Goal: Transaction & Acquisition: Purchase product/service

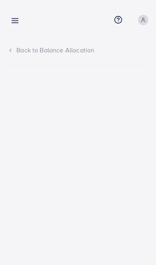
click at [17, 20] on icon at bounding box center [15, 20] width 8 height 8
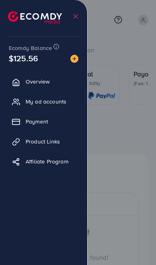
click at [111, 33] on div at bounding box center [78, 159] width 156 height 319
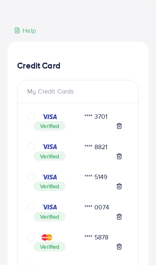
scroll to position [112, 0]
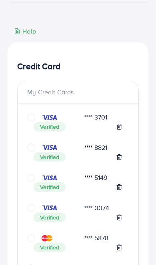
click at [34, 151] on icon "circle" at bounding box center [31, 148] width 8 height 8
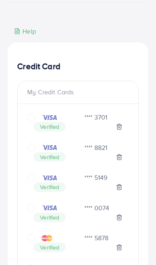
click at [28, 151] on div "**** 8821 Verified" at bounding box center [78, 156] width 102 height 30
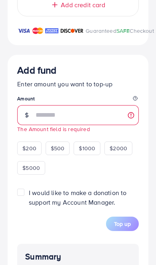
scroll to position [1131, 0]
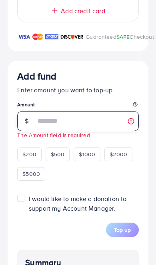
click at [38, 127] on input "number" at bounding box center [87, 121] width 103 height 20
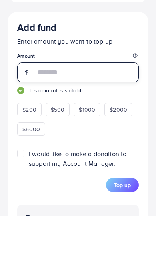
type input "***"
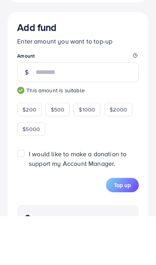
click at [123, 230] on span "Top up" at bounding box center [122, 234] width 17 height 8
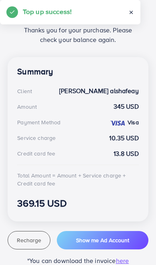
scroll to position [167, 0]
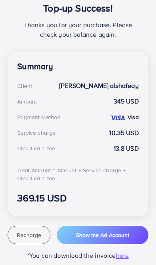
click at [25, 235] on span "Recharge" at bounding box center [29, 235] width 24 height 8
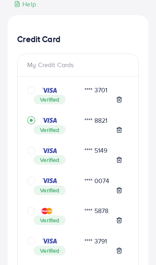
scroll to position [139, 0]
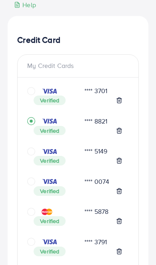
click at [29, 151] on icon "circle" at bounding box center [31, 152] width 8 height 8
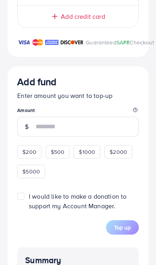
click at [44, 135] on input "number" at bounding box center [87, 127] width 103 height 20
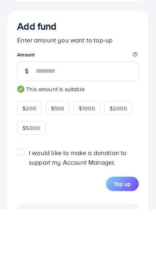
type input "***"
click at [125, 236] on span "Top up" at bounding box center [122, 240] width 17 height 8
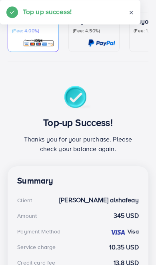
scroll to position [0, 0]
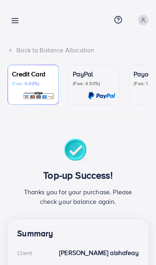
click at [13, 22] on icon at bounding box center [15, 20] width 8 height 8
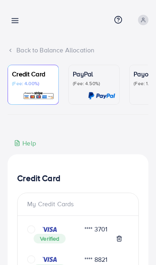
click at [19, 15] on link at bounding box center [14, 20] width 12 height 10
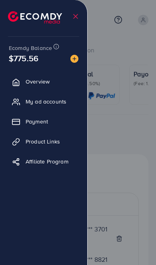
click at [119, 198] on div at bounding box center [78, 159] width 156 height 319
